Goal: Task Accomplishment & Management: Use online tool/utility

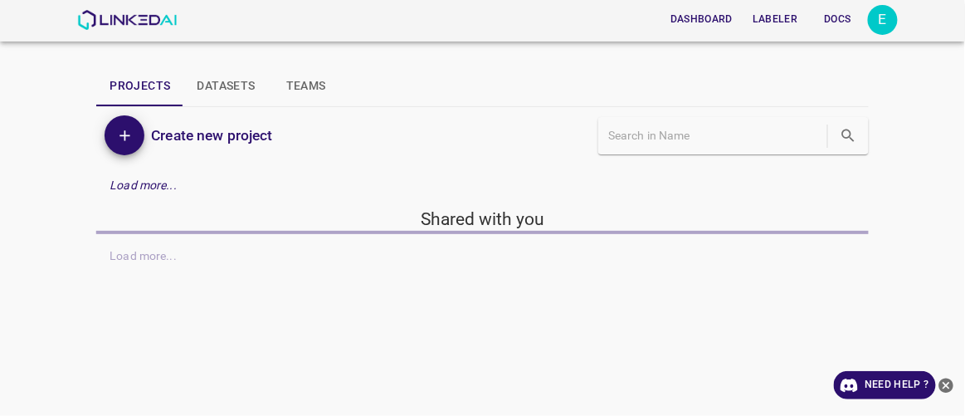
click at [766, 15] on button "Labeler" at bounding box center [775, 19] width 58 height 27
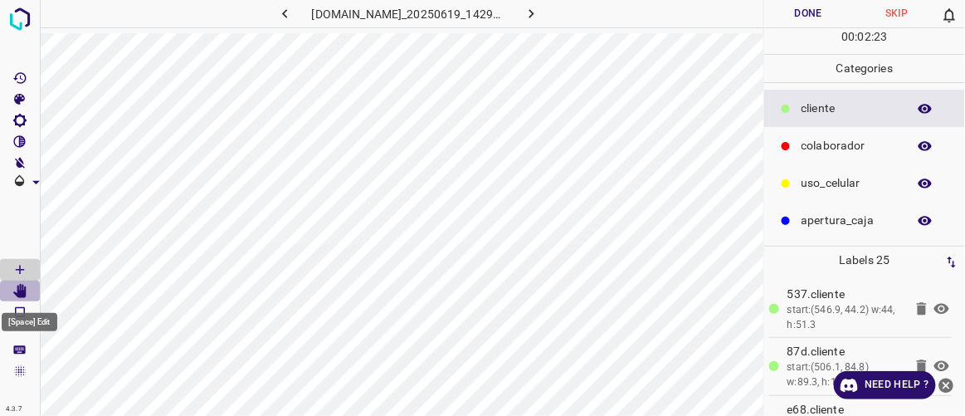
click at [19, 290] on icon "[Space] Edit" at bounding box center [19, 291] width 13 height 15
click at [32, 273] on Draw"] "[Space] Draw" at bounding box center [20, 270] width 40 height 22
click at [27, 284] on icon "[Space] Edit" at bounding box center [19, 291] width 15 height 15
click at [21, 264] on icon "[Space] Draw" at bounding box center [19, 269] width 15 height 15
click at [22, 289] on icon "[Space] Edit" at bounding box center [19, 291] width 13 height 15
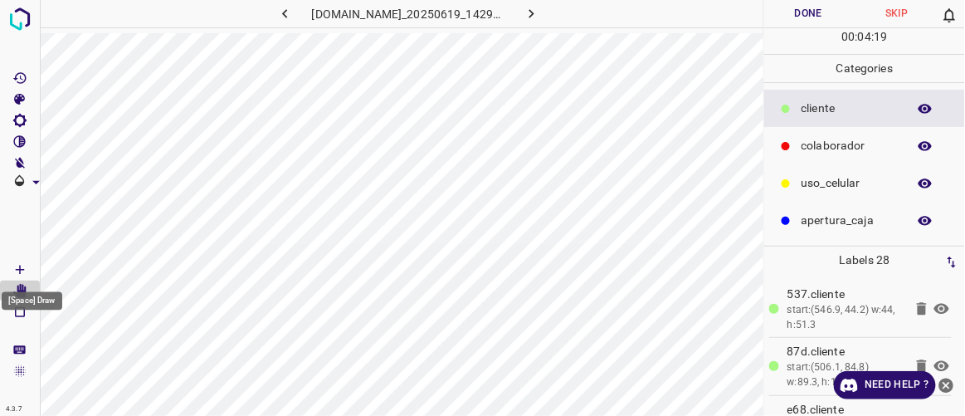
click at [30, 268] on Draw"] "[Space] Draw" at bounding box center [20, 270] width 40 height 22
click at [23, 290] on icon "[Space] Edit" at bounding box center [19, 291] width 13 height 15
click at [34, 268] on Draw"] "[Space] Draw" at bounding box center [20, 270] width 40 height 22
click at [22, 295] on icon "[Space] Edit" at bounding box center [19, 291] width 13 height 15
click at [817, 11] on button "Done" at bounding box center [808, 13] width 88 height 27
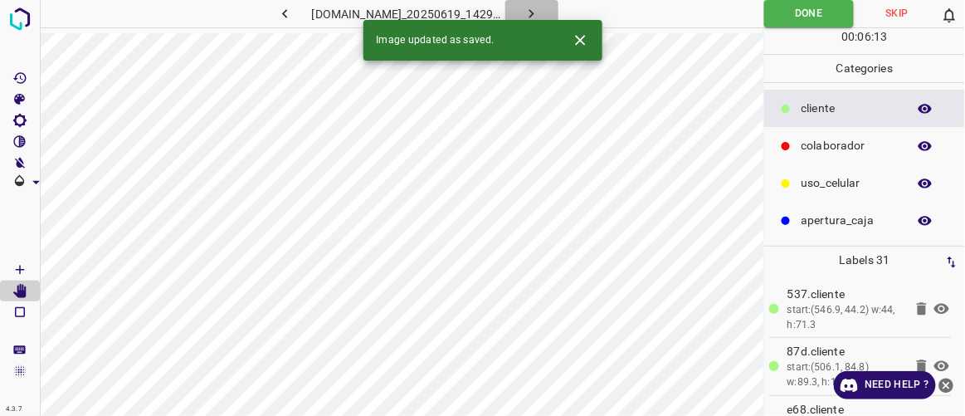
click at [540, 14] on icon "button" at bounding box center [531, 13] width 17 height 17
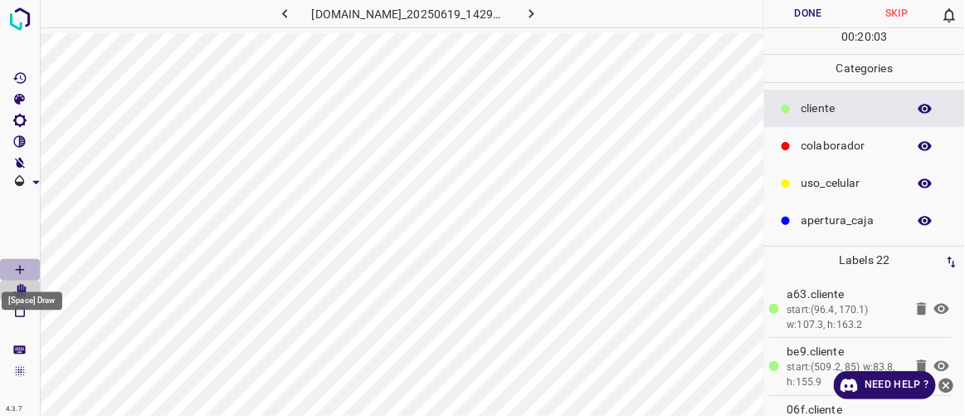
click at [27, 268] on icon "[Space] Draw" at bounding box center [19, 269] width 15 height 15
click at [24, 294] on icon "[Space] Edit" at bounding box center [19, 291] width 13 height 15
click at [24, 271] on icon "[Space] Draw" at bounding box center [19, 269] width 15 height 15
click at [23, 290] on icon "[Space] Edit" at bounding box center [19, 291] width 13 height 15
click at [28, 267] on Draw"] "[Space] Draw" at bounding box center [20, 270] width 40 height 22
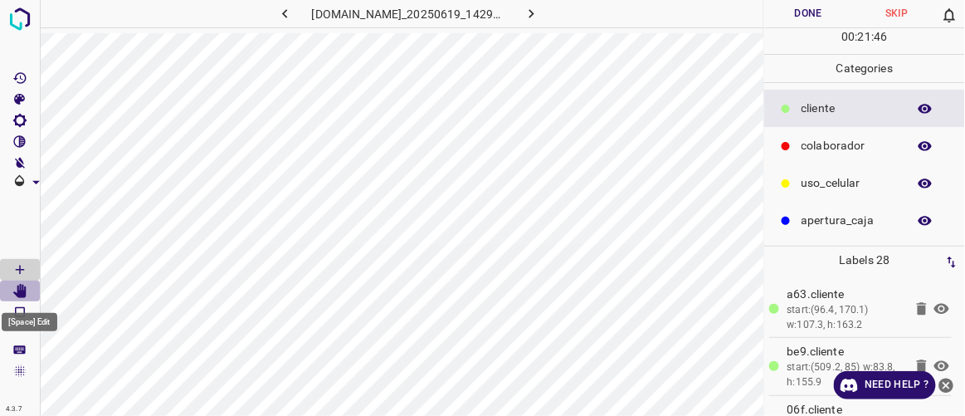
click at [20, 294] on icon "[Space] Edit" at bounding box center [19, 291] width 13 height 15
click at [804, 13] on button "Done" at bounding box center [808, 13] width 88 height 27
click at [540, 13] on icon "button" at bounding box center [531, 13] width 17 height 17
click at [21, 268] on icon "[Space] Draw" at bounding box center [19, 269] width 15 height 15
click at [24, 290] on icon "[Space] Edit" at bounding box center [19, 291] width 13 height 15
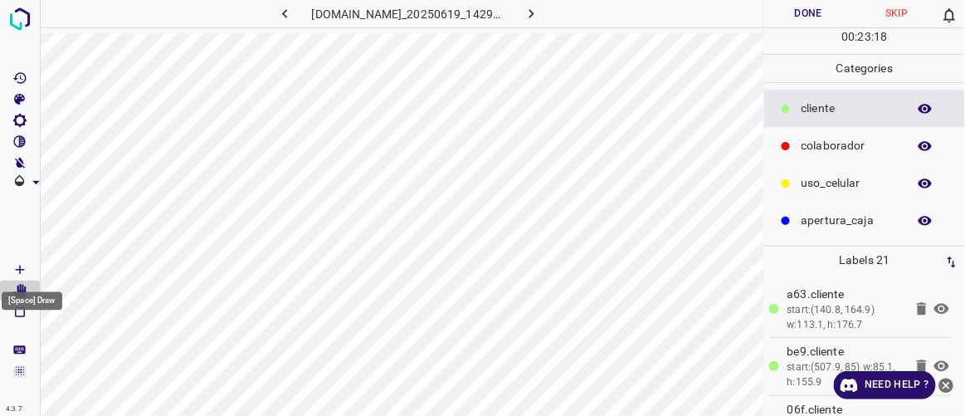
click at [26, 270] on icon "[Space] Draw" at bounding box center [19, 269] width 15 height 15
click at [19, 294] on icon "[Space] Edit" at bounding box center [19, 291] width 13 height 15
click at [19, 266] on icon "[Space] Draw" at bounding box center [20, 270] width 8 height 8
click at [22, 295] on icon "[Space] Edit" at bounding box center [19, 291] width 13 height 15
drag, startPoint x: 442, startPoint y: 30, endPoint x: 411, endPoint y: 2, distance: 42.3
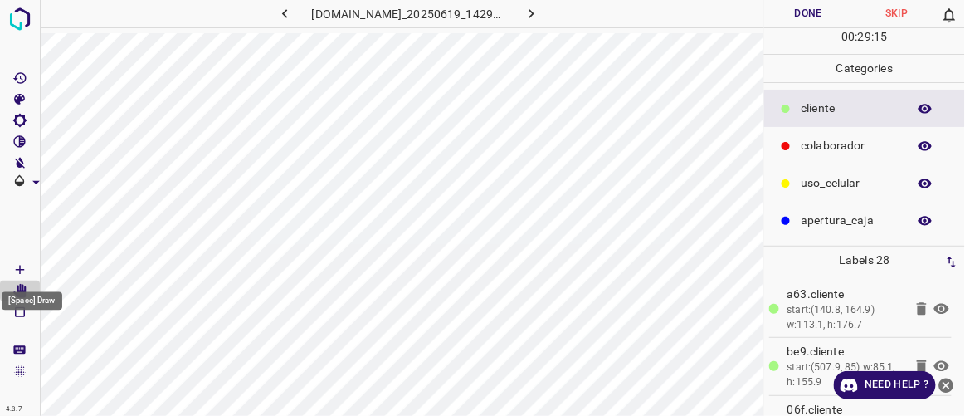
drag, startPoint x: 27, startPoint y: 274, endPoint x: 37, endPoint y: 271, distance: 9.7
click at [30, 274] on Draw"] "[Space] Draw" at bounding box center [20, 270] width 40 height 22
click at [23, 290] on icon "[Space] Edit" at bounding box center [19, 291] width 13 height 15
click at [804, 16] on button "Done" at bounding box center [808, 13] width 88 height 27
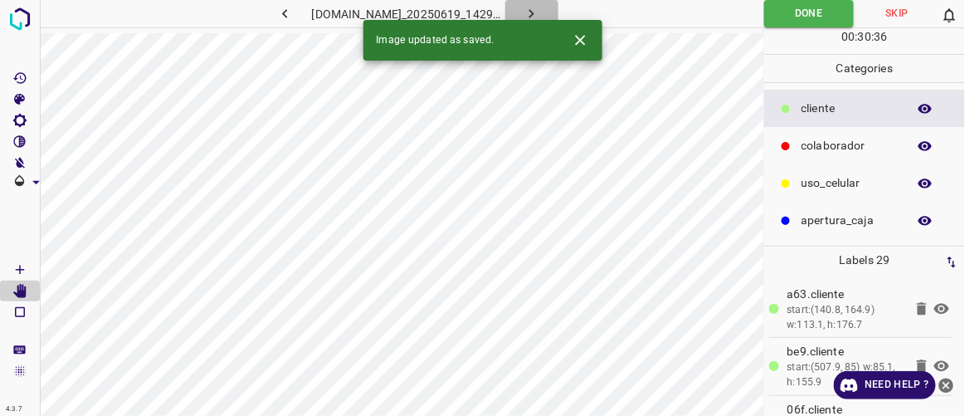
click at [540, 12] on icon "button" at bounding box center [531, 13] width 17 height 17
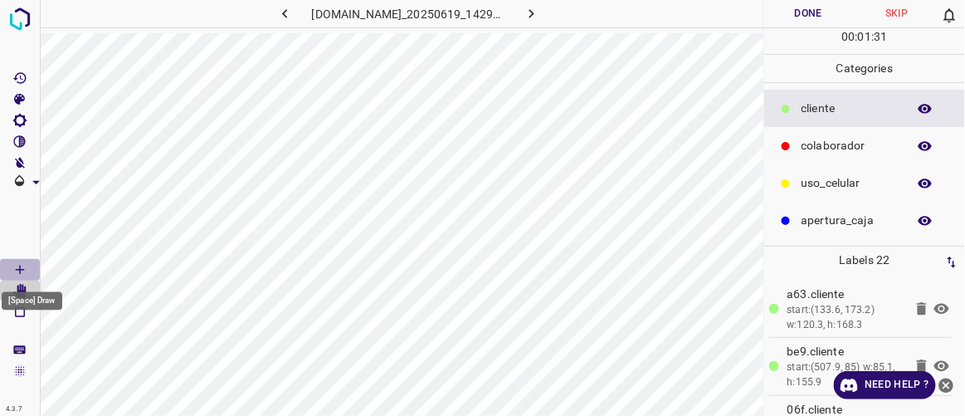
click at [23, 266] on icon "[Space] Draw" at bounding box center [19, 269] width 15 height 15
click at [22, 292] on icon "[Space] Edit" at bounding box center [19, 291] width 13 height 15
click at [25, 267] on icon "[Space] Draw" at bounding box center [19, 269] width 15 height 15
click at [22, 296] on icon "[Space] Edit" at bounding box center [19, 291] width 13 height 15
click at [17, 266] on icon "[Space] Draw" at bounding box center [19, 269] width 15 height 15
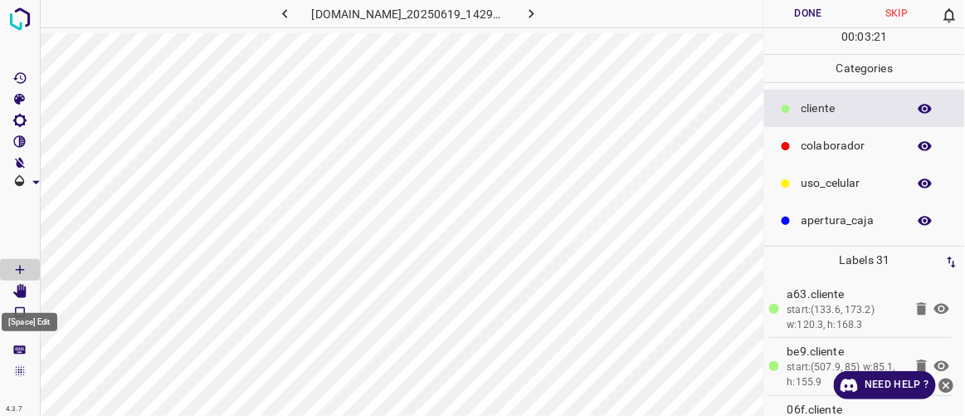
click at [22, 287] on icon "[Space] Edit" at bounding box center [19, 291] width 13 height 15
click at [16, 272] on icon "[Space] Draw" at bounding box center [19, 269] width 15 height 15
click at [20, 288] on icon "[Space] Edit" at bounding box center [19, 291] width 13 height 15
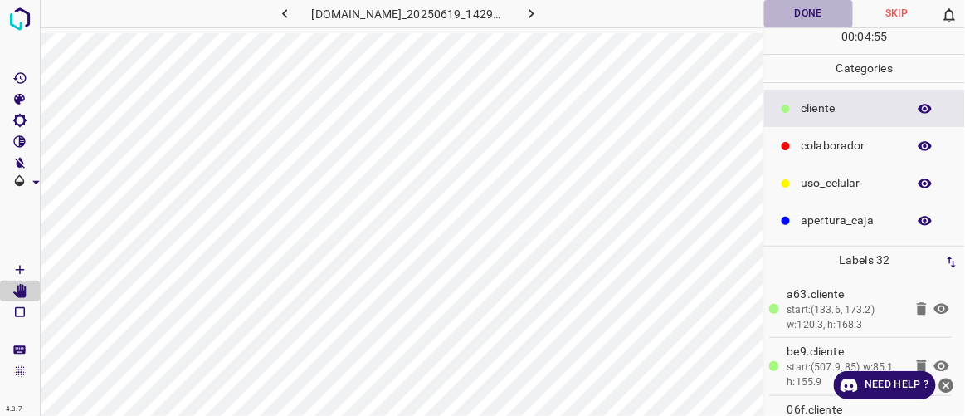
click at [795, 17] on button "Done" at bounding box center [808, 13] width 88 height 27
click at [540, 16] on icon "button" at bounding box center [531, 13] width 17 height 17
click at [21, 270] on icon "[Space] Draw" at bounding box center [19, 269] width 15 height 15
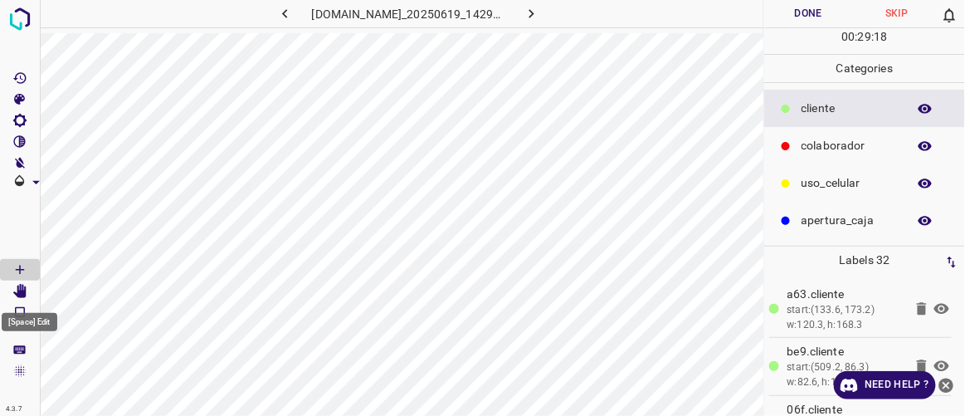
click at [19, 296] on icon "[Space] Edit" at bounding box center [19, 291] width 13 height 15
click at [29, 265] on Draw"] "[Space] Draw" at bounding box center [20, 270] width 40 height 22
click at [22, 293] on icon "[Space] Edit" at bounding box center [19, 291] width 13 height 15
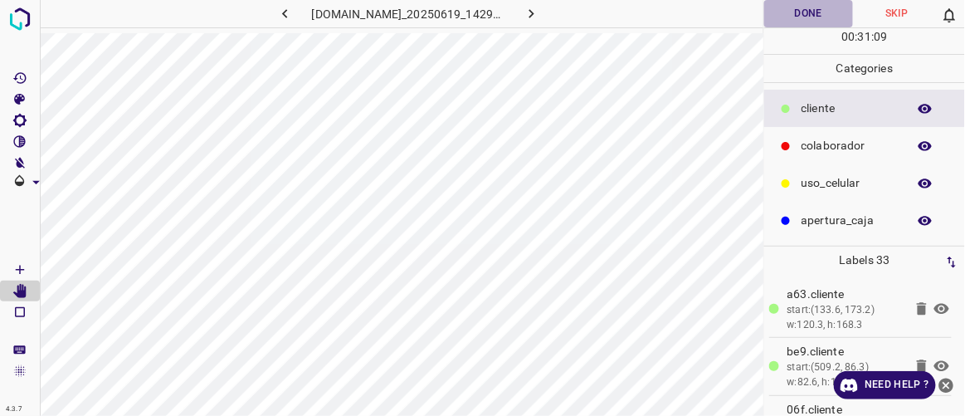
click at [810, 12] on button "Done" at bounding box center [808, 13] width 88 height 27
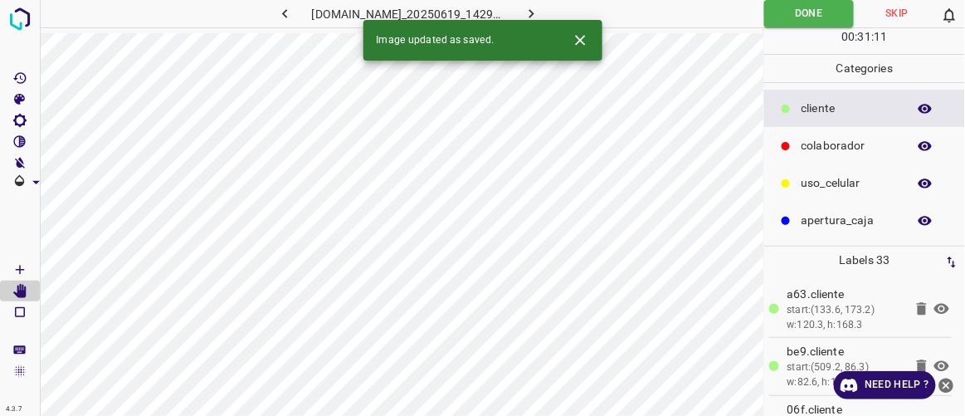
click at [540, 15] on icon "button" at bounding box center [531, 13] width 17 height 17
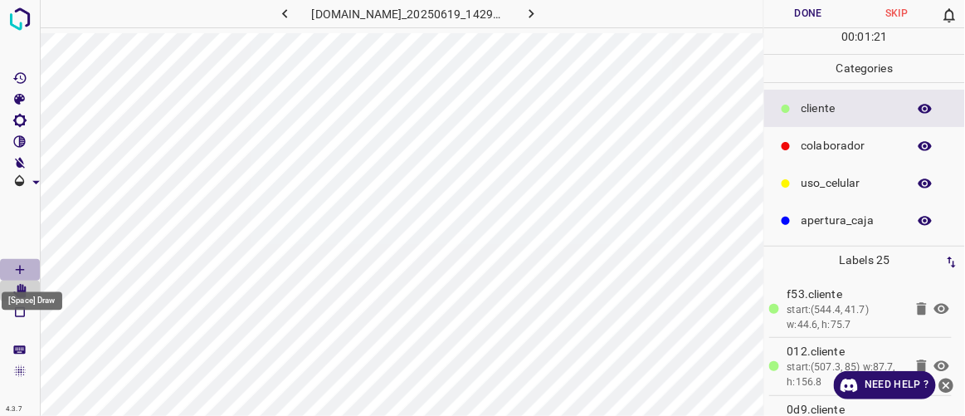
click at [14, 265] on icon "[Space] Draw" at bounding box center [19, 269] width 15 height 15
click at [30, 290] on Edit"] "[Space] Edit" at bounding box center [20, 291] width 40 height 22
click at [28, 271] on Draw"] "[Space] Draw" at bounding box center [20, 270] width 40 height 22
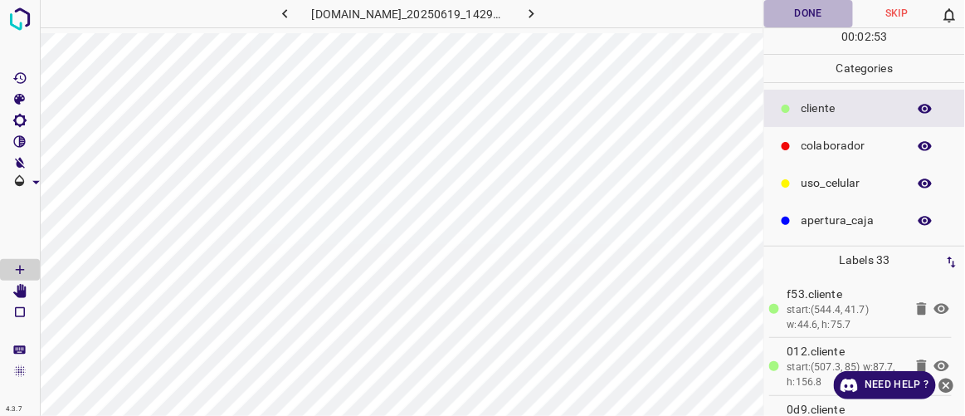
click at [802, 12] on button "Done" at bounding box center [808, 13] width 88 height 27
click at [540, 19] on icon "button" at bounding box center [531, 13] width 17 height 17
click at [816, 11] on button "Done" at bounding box center [808, 13] width 88 height 27
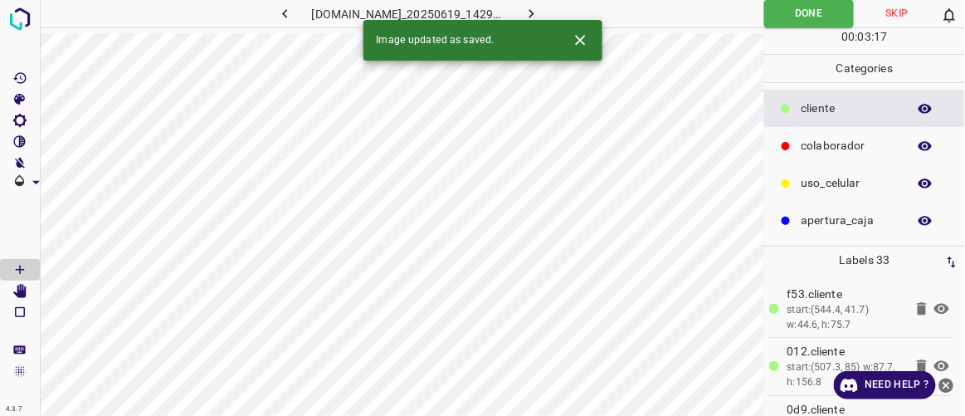
click at [552, 2] on button "button" at bounding box center [531, 13] width 53 height 27
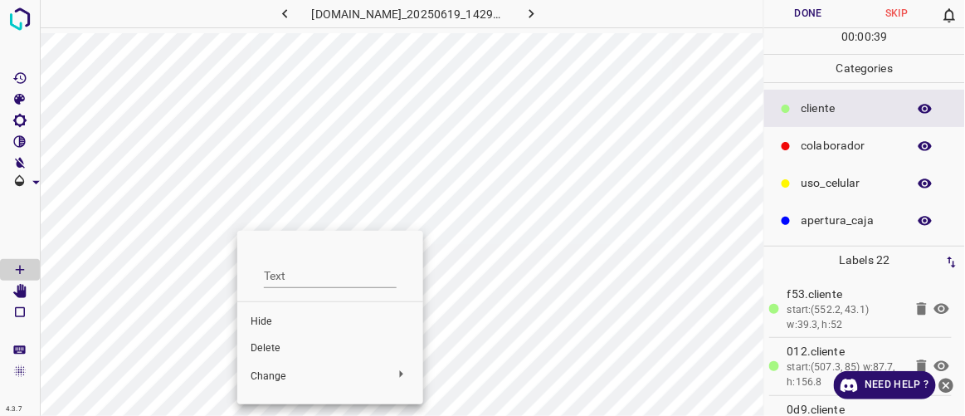
click at [277, 348] on span "Delete" at bounding box center [330, 348] width 159 height 15
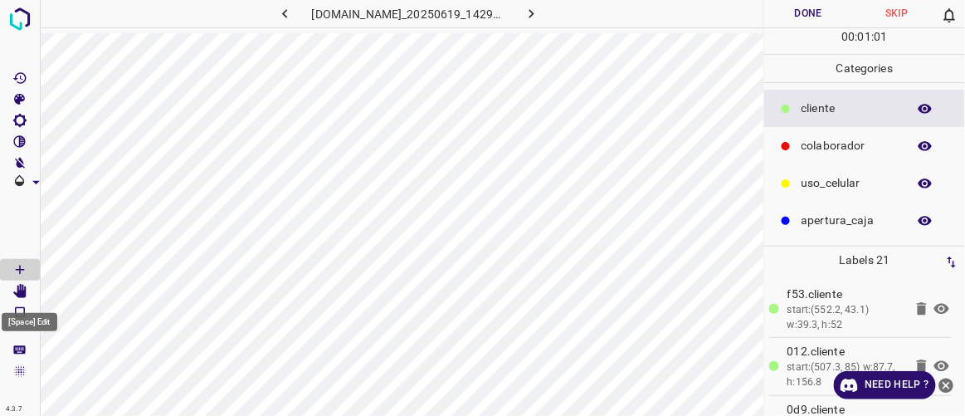
click at [20, 290] on icon "[Space] Edit" at bounding box center [19, 291] width 13 height 15
click at [26, 270] on icon "[Space] Draw" at bounding box center [19, 269] width 15 height 15
click at [25, 286] on icon "[Space] Edit" at bounding box center [19, 291] width 13 height 15
click at [15, 272] on icon "[Space] Draw" at bounding box center [19, 269] width 15 height 15
click at [18, 286] on icon "[Space] Edit" at bounding box center [19, 291] width 13 height 15
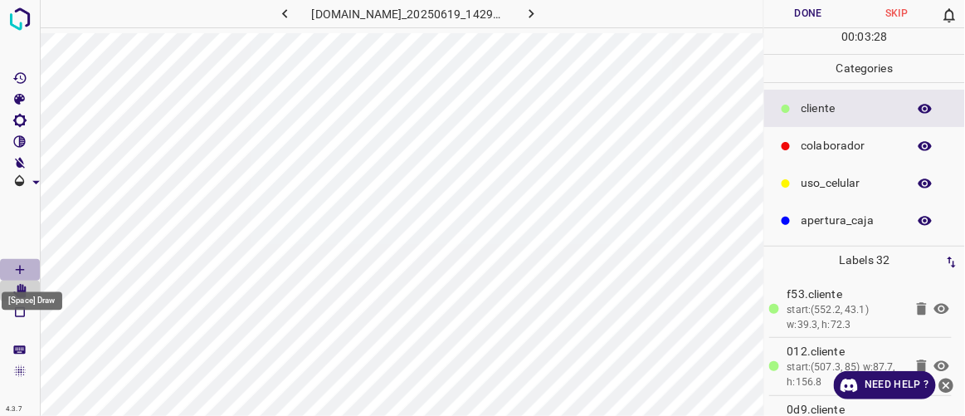
click at [37, 266] on Draw"] "[Space] Draw" at bounding box center [20, 270] width 40 height 22
click at [829, 2] on button "Done" at bounding box center [808, 13] width 88 height 27
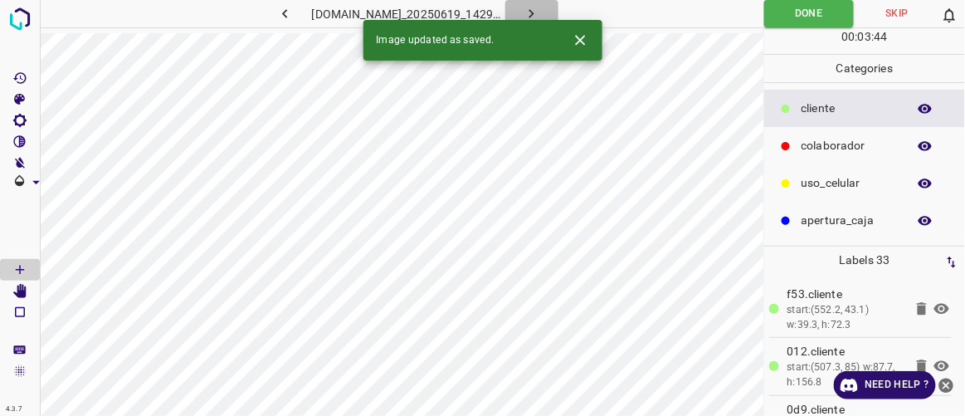
click at [540, 17] on icon "button" at bounding box center [531, 13] width 17 height 17
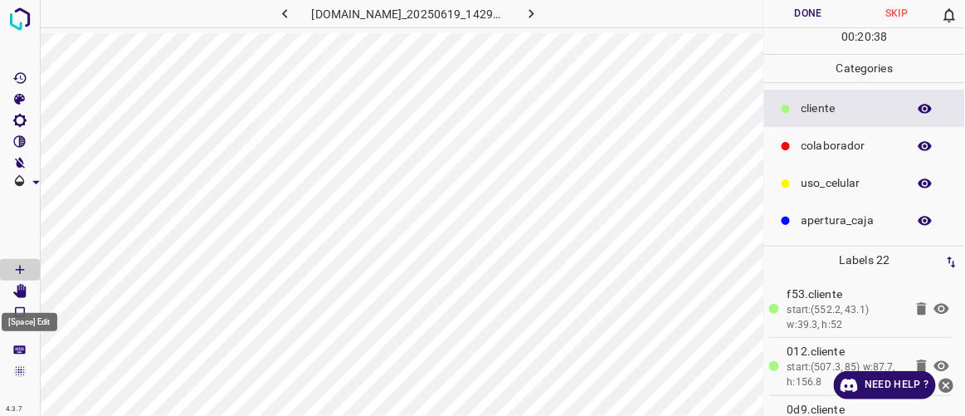
click at [22, 293] on icon "[Space] Edit" at bounding box center [19, 291] width 13 height 15
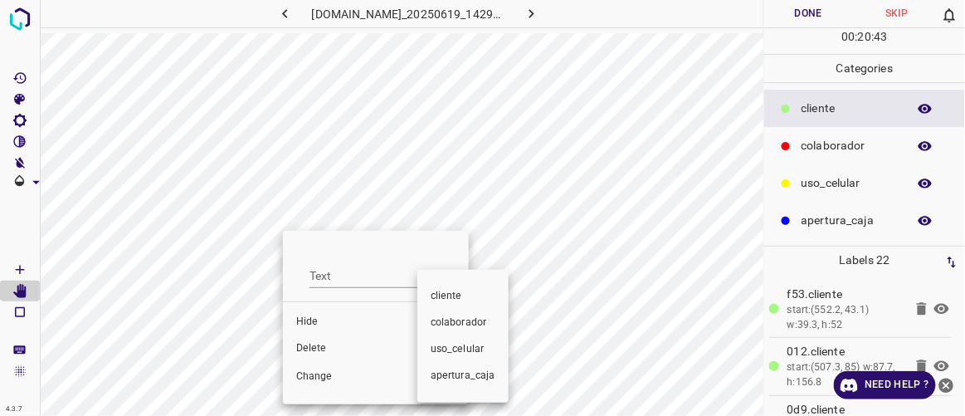
click at [329, 352] on div at bounding box center [482, 208] width 965 height 416
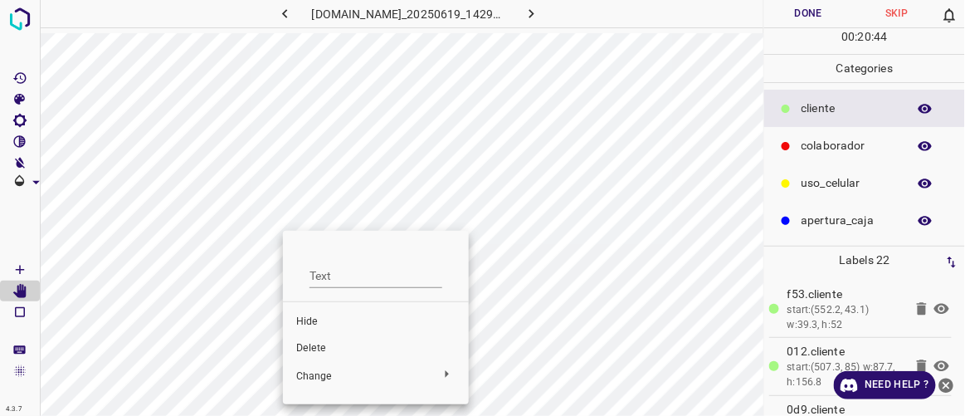
click at [315, 345] on span "Delete" at bounding box center [375, 348] width 159 height 15
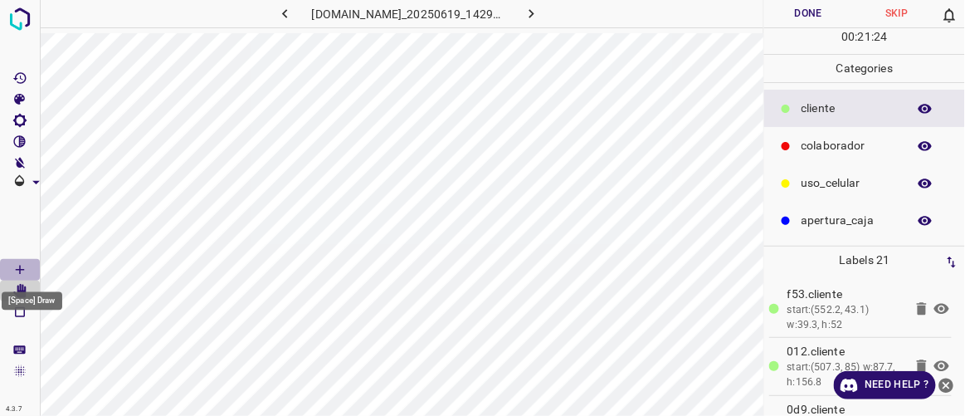
click at [27, 275] on icon "[Space] Draw" at bounding box center [19, 269] width 15 height 15
click at [25, 297] on icon "[Space] Edit" at bounding box center [19, 291] width 15 height 15
click at [27, 264] on Draw"] "[Space] Draw" at bounding box center [20, 270] width 40 height 22
drag, startPoint x: 17, startPoint y: 290, endPoint x: 26, endPoint y: 288, distance: 8.7
click at [22, 291] on icon "[Space] Edit" at bounding box center [19, 291] width 13 height 15
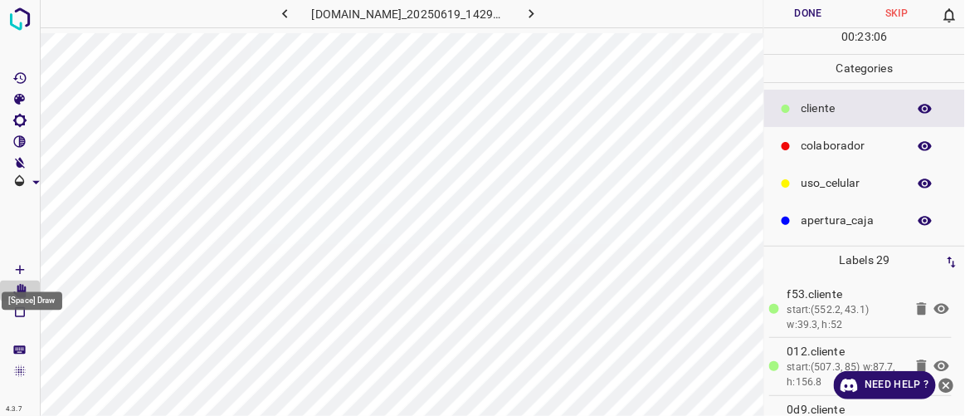
click at [23, 272] on icon "[Space] Draw" at bounding box center [19, 269] width 15 height 15
click at [20, 290] on div "[Space] Draw" at bounding box center [32, 296] width 64 height 32
click at [22, 292] on icon "[Space] Edit" at bounding box center [19, 291] width 13 height 15
click at [19, 269] on icon "[Space] Draw" at bounding box center [20, 270] width 8 height 8
click at [20, 293] on icon "[Space] Edit" at bounding box center [19, 291] width 13 height 15
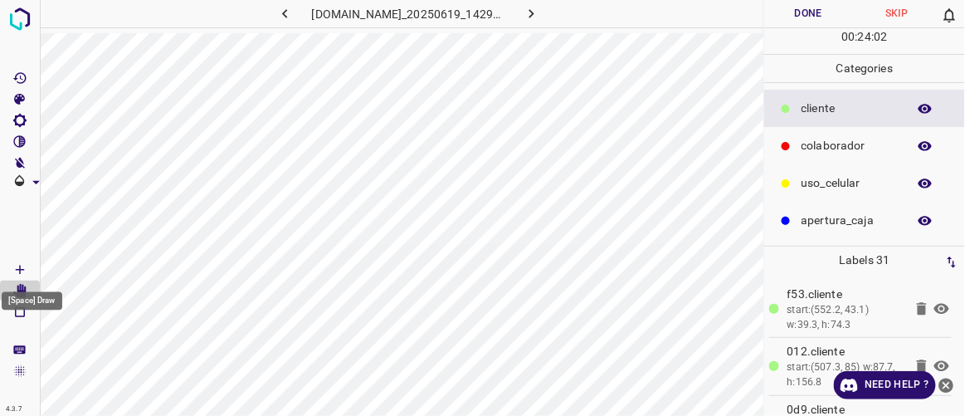
click at [17, 264] on icon "[Space] Draw" at bounding box center [19, 269] width 15 height 15
click at [832, 139] on p "colaborador" at bounding box center [850, 145] width 97 height 17
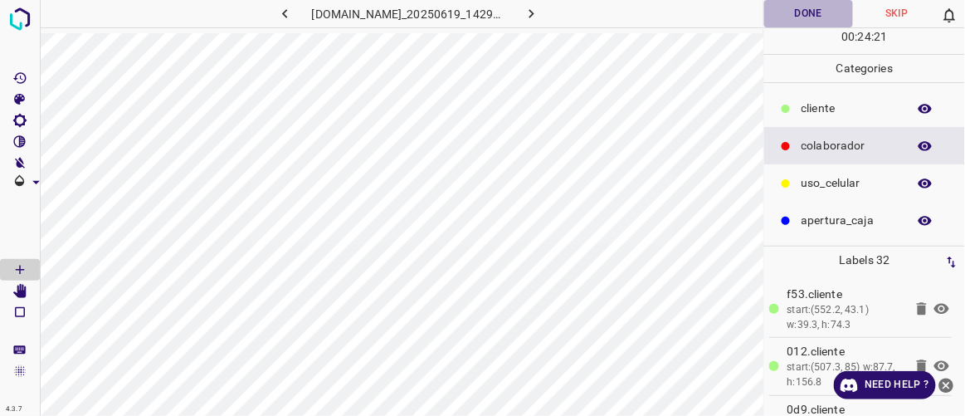
click at [812, 7] on button "Done" at bounding box center [808, 13] width 88 height 27
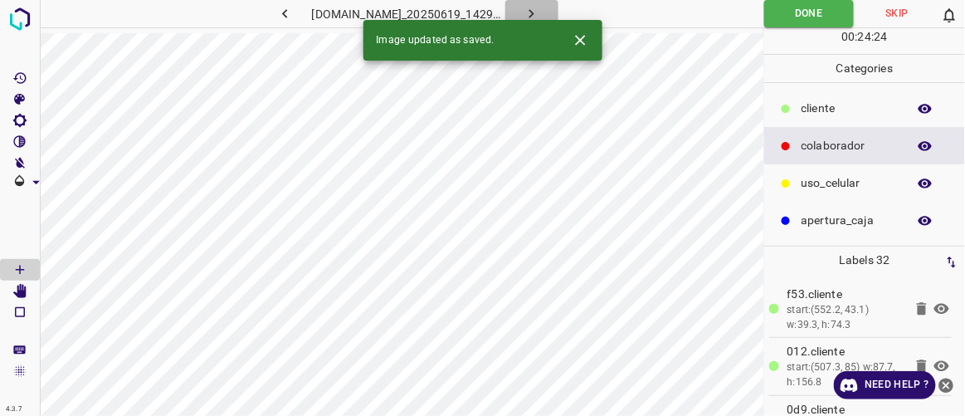
click at [540, 6] on icon "button" at bounding box center [531, 13] width 17 height 17
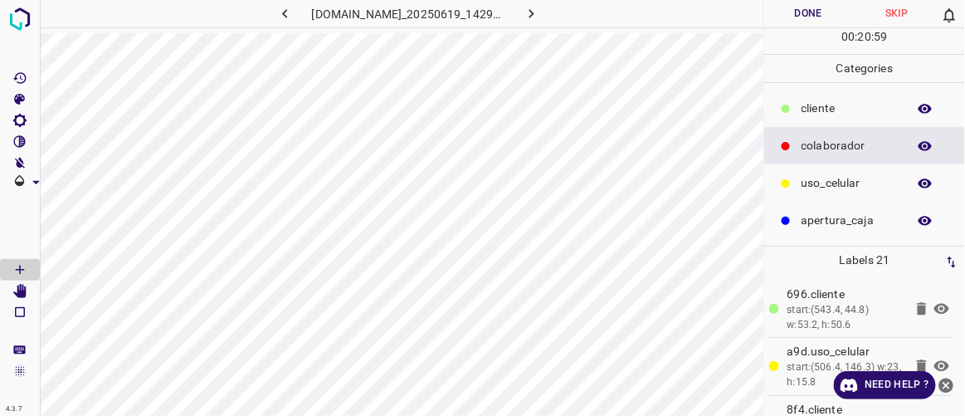
click at [812, 109] on p "​​cliente" at bounding box center [850, 108] width 97 height 17
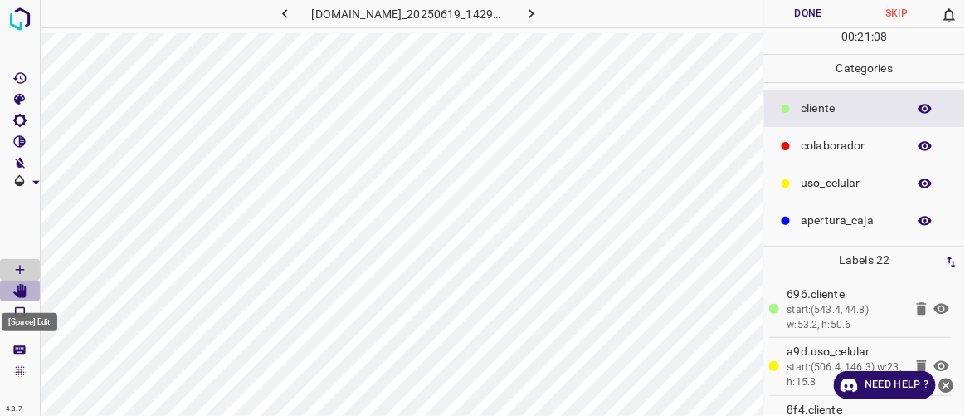
click at [22, 291] on icon "[Space] Edit" at bounding box center [19, 291] width 13 height 15
click at [33, 265] on Draw"] "[Space] Draw" at bounding box center [20, 270] width 40 height 22
click at [19, 293] on icon "[Space] Edit" at bounding box center [19, 291] width 13 height 15
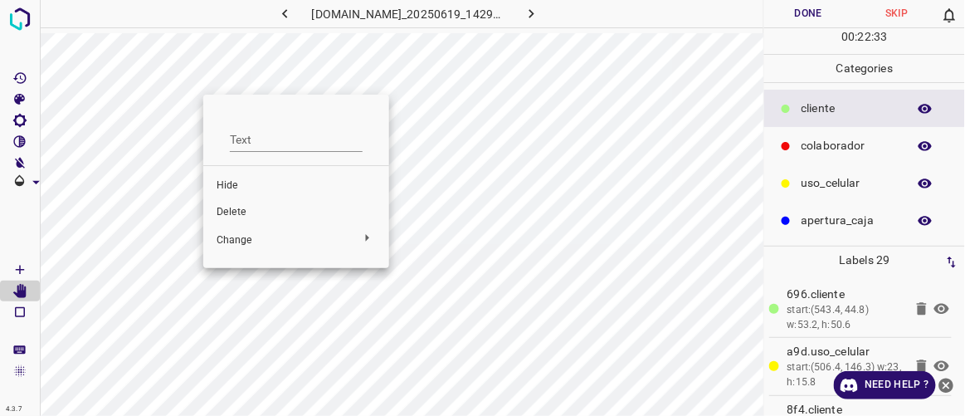
click at [236, 216] on span "Delete" at bounding box center [296, 212] width 159 height 15
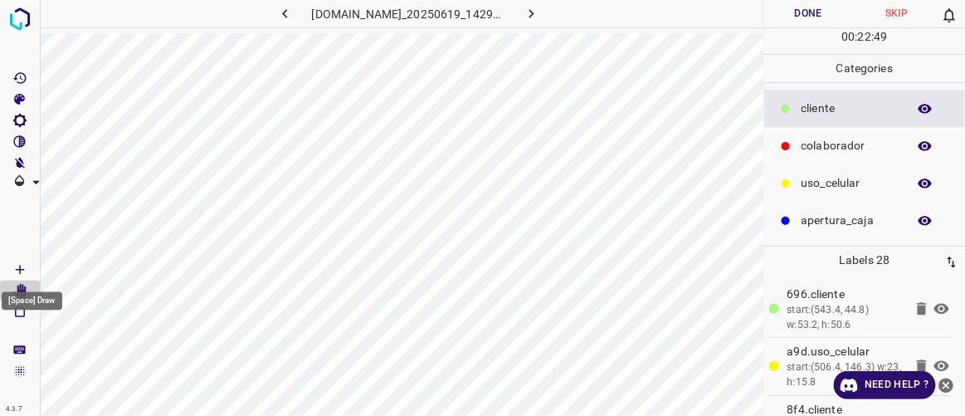
click at [19, 270] on icon "[Space] Draw" at bounding box center [20, 270] width 8 height 8
click at [23, 289] on icon "[Space] Edit" at bounding box center [19, 291] width 13 height 15
click at [798, 20] on button "Done" at bounding box center [808, 13] width 88 height 27
click at [540, 9] on icon "button" at bounding box center [531, 13] width 17 height 17
click at [30, 265] on Draw"] "[Space] Draw" at bounding box center [20, 270] width 40 height 22
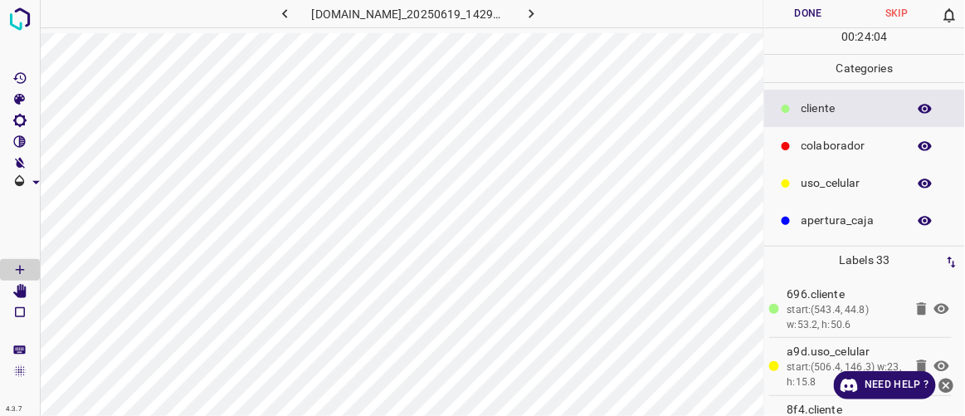
click at [810, 23] on button "Done" at bounding box center [808, 13] width 88 height 27
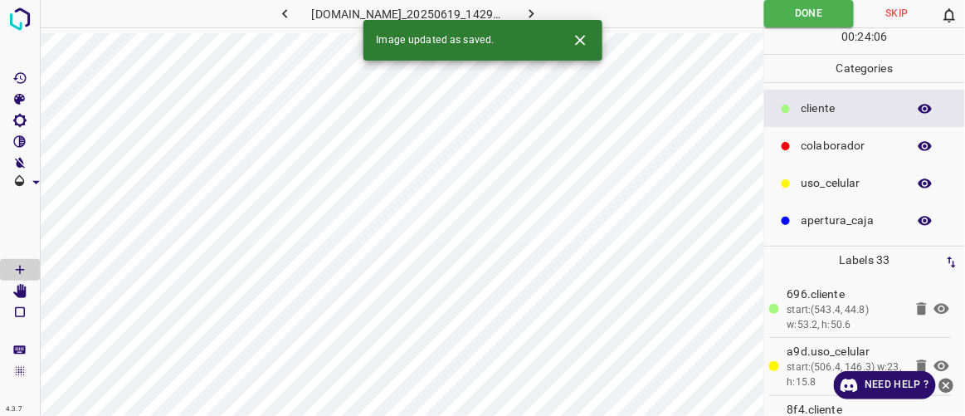
click at [540, 12] on icon "button" at bounding box center [531, 13] width 17 height 17
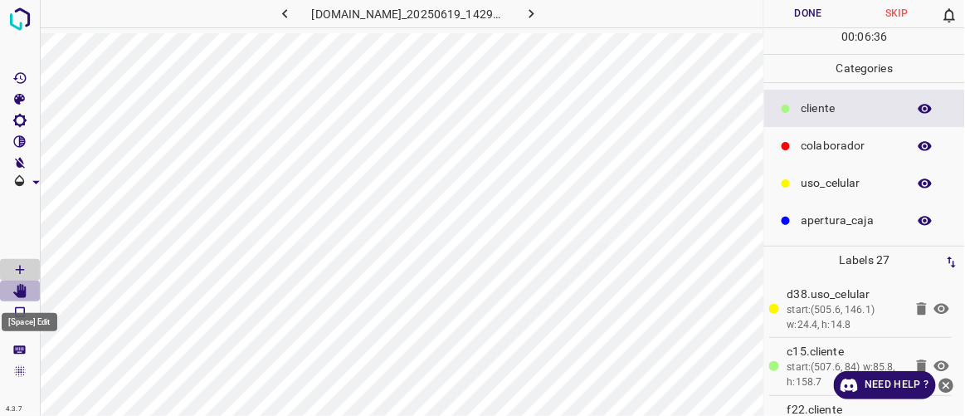
click at [24, 289] on icon "[Space] Edit" at bounding box center [19, 291] width 15 height 15
click at [20, 261] on Draw"] "[Space] Draw" at bounding box center [20, 270] width 40 height 22
click at [17, 290] on icon "[Space] Edit" at bounding box center [19, 291] width 13 height 15
drag, startPoint x: 18, startPoint y: 261, endPoint x: 32, endPoint y: 256, distance: 14.5
click at [18, 262] on icon "[Space] Draw" at bounding box center [19, 269] width 15 height 15
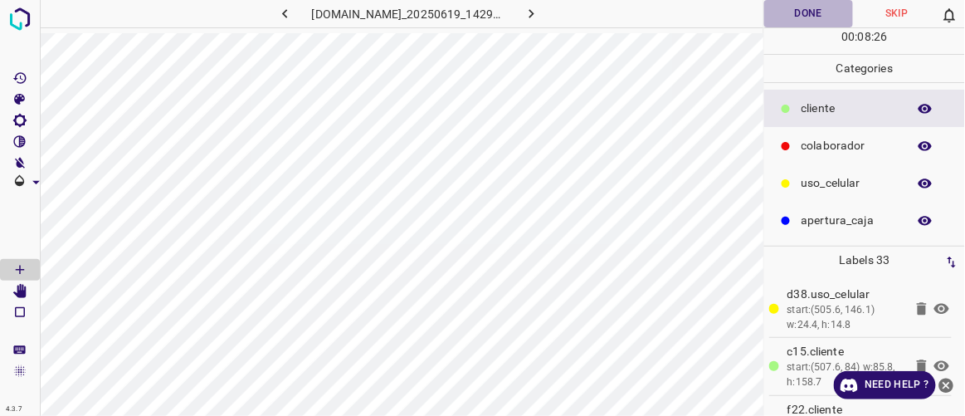
click at [811, 16] on button "Done" at bounding box center [808, 13] width 88 height 27
click at [540, 8] on icon "button" at bounding box center [531, 13] width 17 height 17
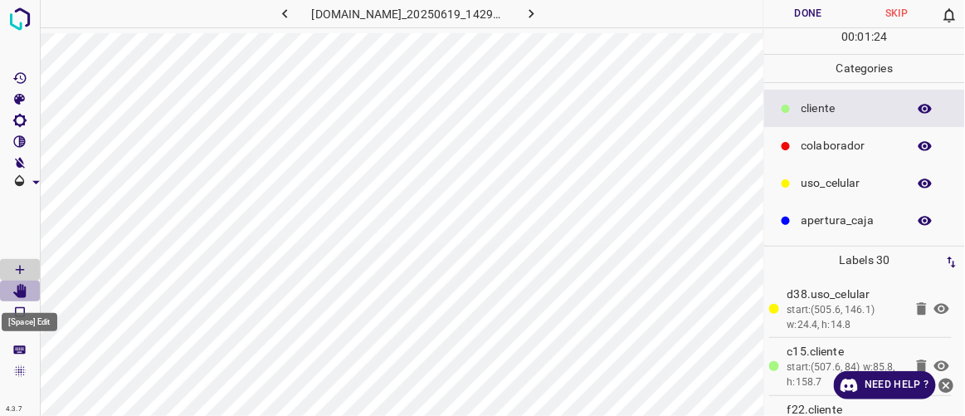
click at [22, 290] on icon "[Space] Edit" at bounding box center [19, 291] width 13 height 15
click at [25, 263] on icon "[Space] Draw" at bounding box center [19, 269] width 15 height 15
click at [22, 286] on icon "[Space] Edit" at bounding box center [19, 291] width 13 height 15
click at [28, 264] on Draw"] "[Space] Draw" at bounding box center [20, 270] width 40 height 22
click at [809, 24] on button "Done" at bounding box center [808, 13] width 88 height 27
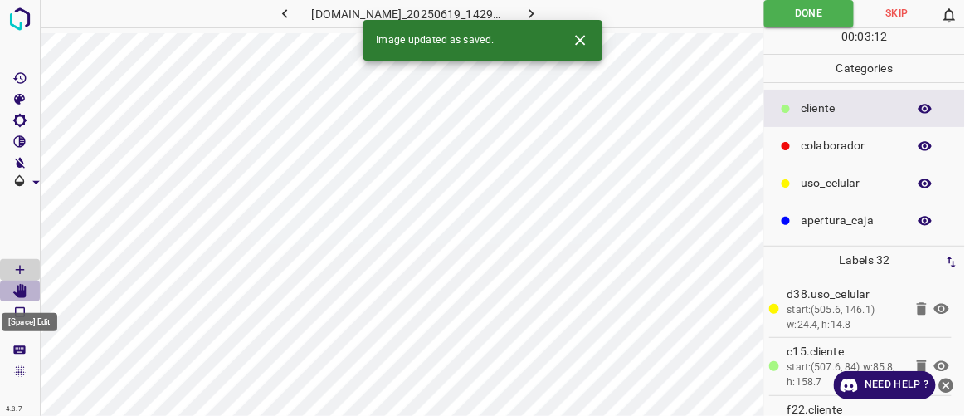
click at [22, 289] on icon "[Space] Edit" at bounding box center [19, 291] width 13 height 15
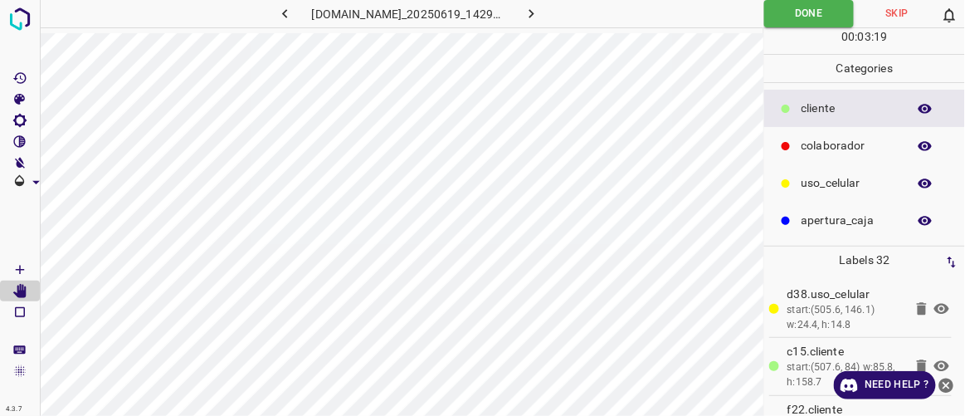
click at [540, 11] on icon "button" at bounding box center [531, 13] width 17 height 17
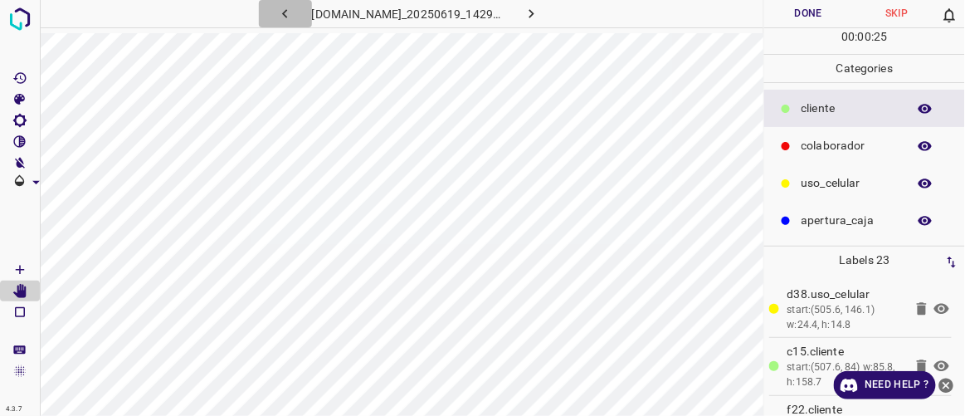
click at [276, 14] on icon "button" at bounding box center [284, 13] width 17 height 17
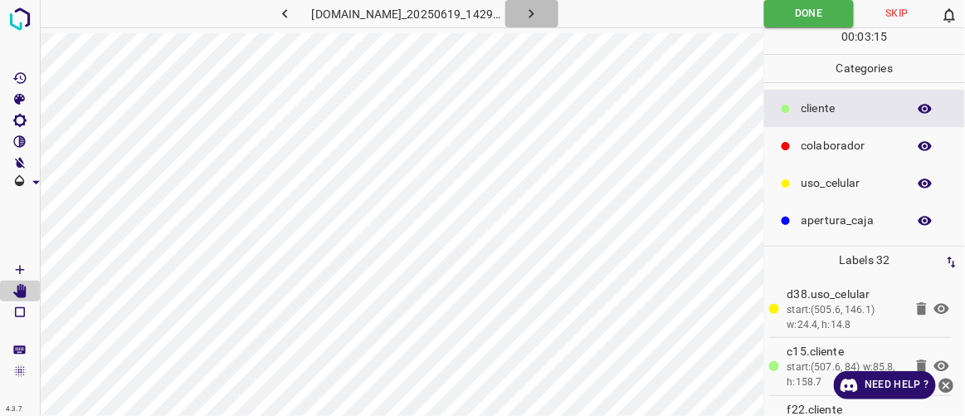
click at [540, 8] on icon "button" at bounding box center [531, 13] width 17 height 17
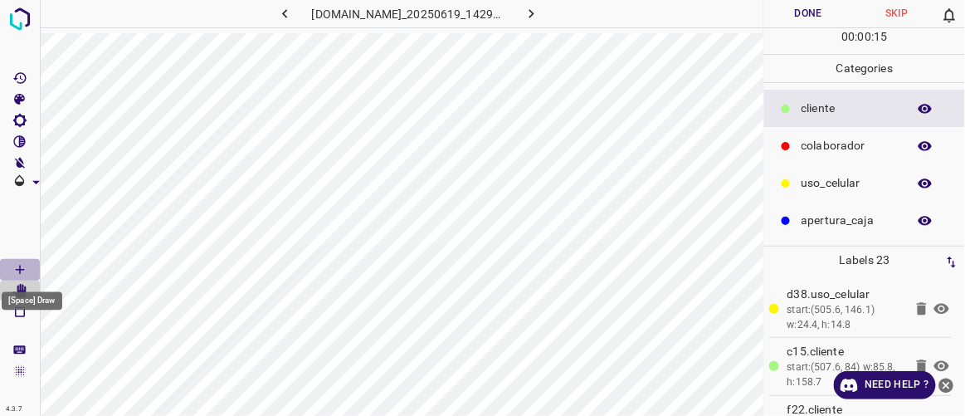
click at [30, 271] on Draw"] "[Space] Draw" at bounding box center [20, 270] width 40 height 22
click at [22, 292] on icon "[Space] Edit" at bounding box center [19, 291] width 13 height 15
click at [24, 273] on icon "[Space] Draw" at bounding box center [19, 269] width 15 height 15
click at [19, 295] on icon "[Space] Edit" at bounding box center [19, 291] width 13 height 15
click at [27, 262] on Draw"] "[Space] Draw" at bounding box center [20, 270] width 40 height 22
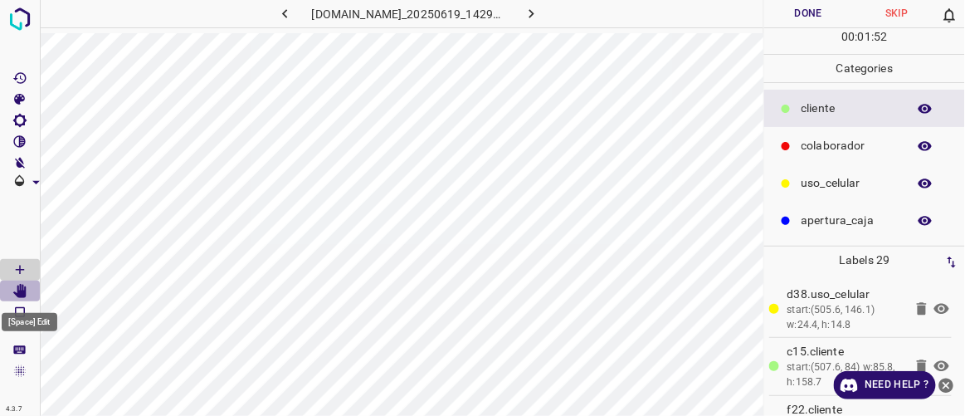
click at [27, 294] on icon "[Space] Edit" at bounding box center [19, 291] width 15 height 15
click at [25, 268] on icon "[Space] Draw" at bounding box center [19, 269] width 15 height 15
click at [27, 295] on icon "[Space] Edit" at bounding box center [19, 291] width 15 height 15
click at [29, 270] on Draw"] "[Space] Draw" at bounding box center [20, 270] width 40 height 22
click at [22, 293] on icon "[Space] Edit" at bounding box center [19, 291] width 13 height 15
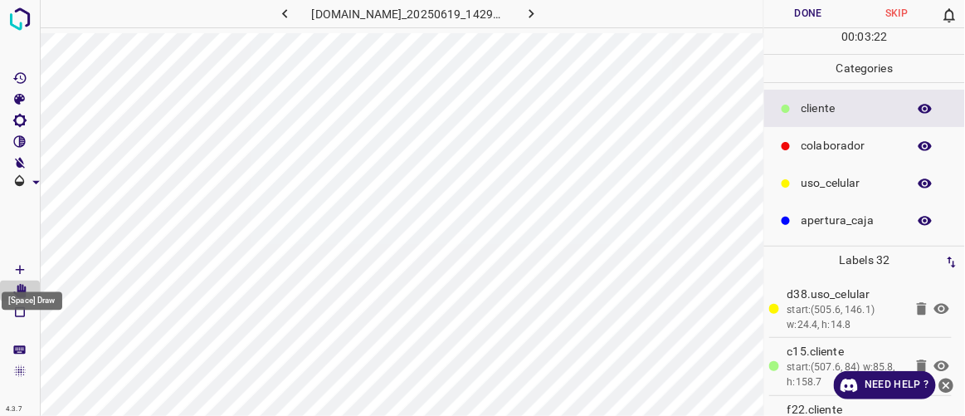
drag, startPoint x: 27, startPoint y: 271, endPoint x: 38, endPoint y: 271, distance: 10.8
click at [29, 271] on Draw"] "[Space] Draw" at bounding box center [20, 270] width 40 height 22
click at [649, 31] on div "[DOMAIN_NAME]_20250619_142904_000004860.jpg" at bounding box center [402, 16] width 724 height 33
click at [653, 32] on div "[DOMAIN_NAME]_20250619_142904_000004860.jpg" at bounding box center [402, 16] width 724 height 33
drag, startPoint x: 19, startPoint y: 289, endPoint x: 27, endPoint y: 290, distance: 8.3
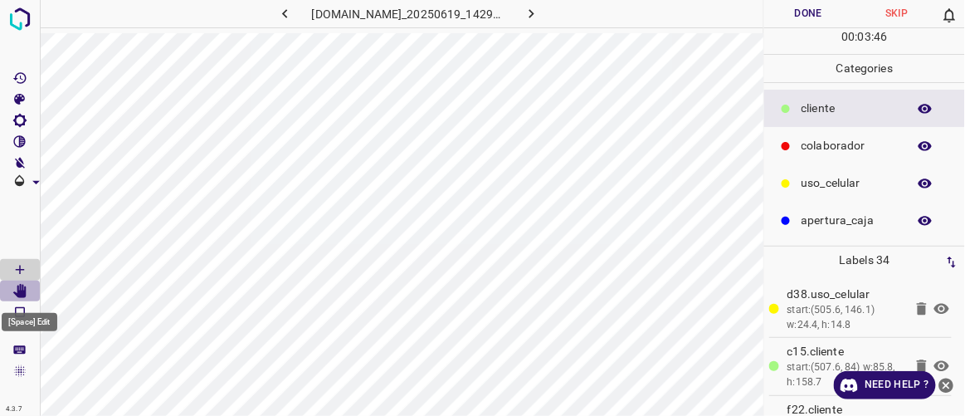
click at [20, 290] on icon "[Space] Edit" at bounding box center [19, 291] width 15 height 15
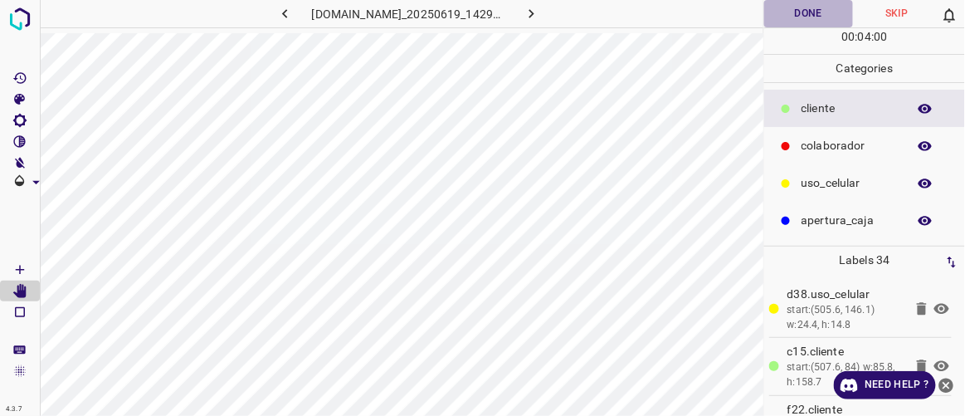
click at [807, 17] on button "Done" at bounding box center [808, 13] width 88 height 27
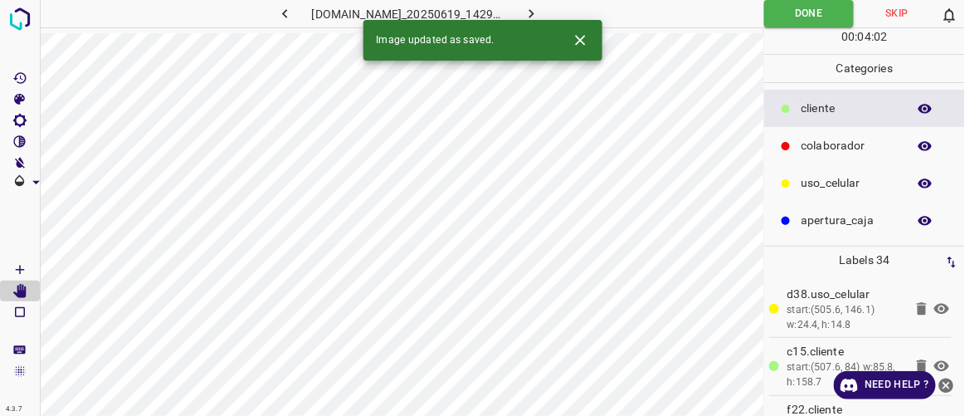
click at [540, 13] on icon "button" at bounding box center [531, 13] width 17 height 17
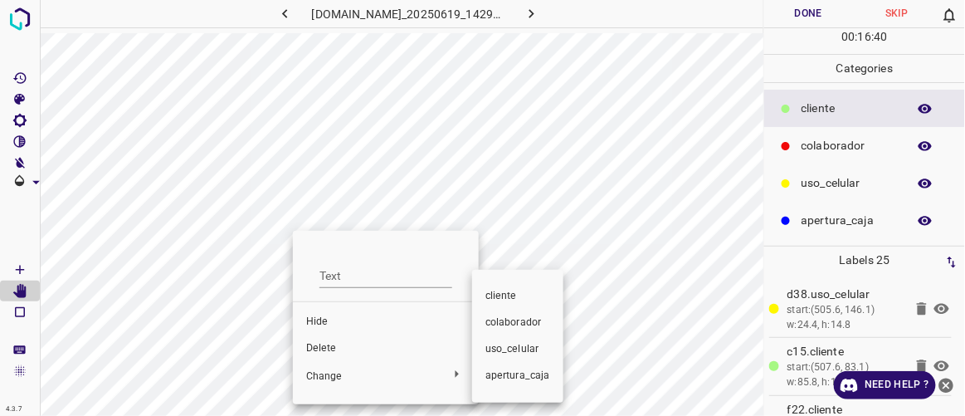
click at [330, 351] on div at bounding box center [482, 208] width 965 height 416
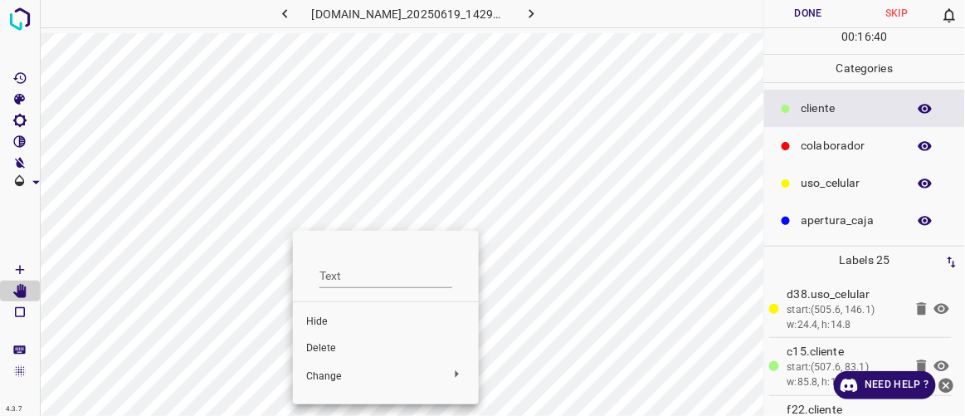
click at [330, 351] on span "Delete" at bounding box center [385, 348] width 159 height 15
